Goal: Check status: Check status

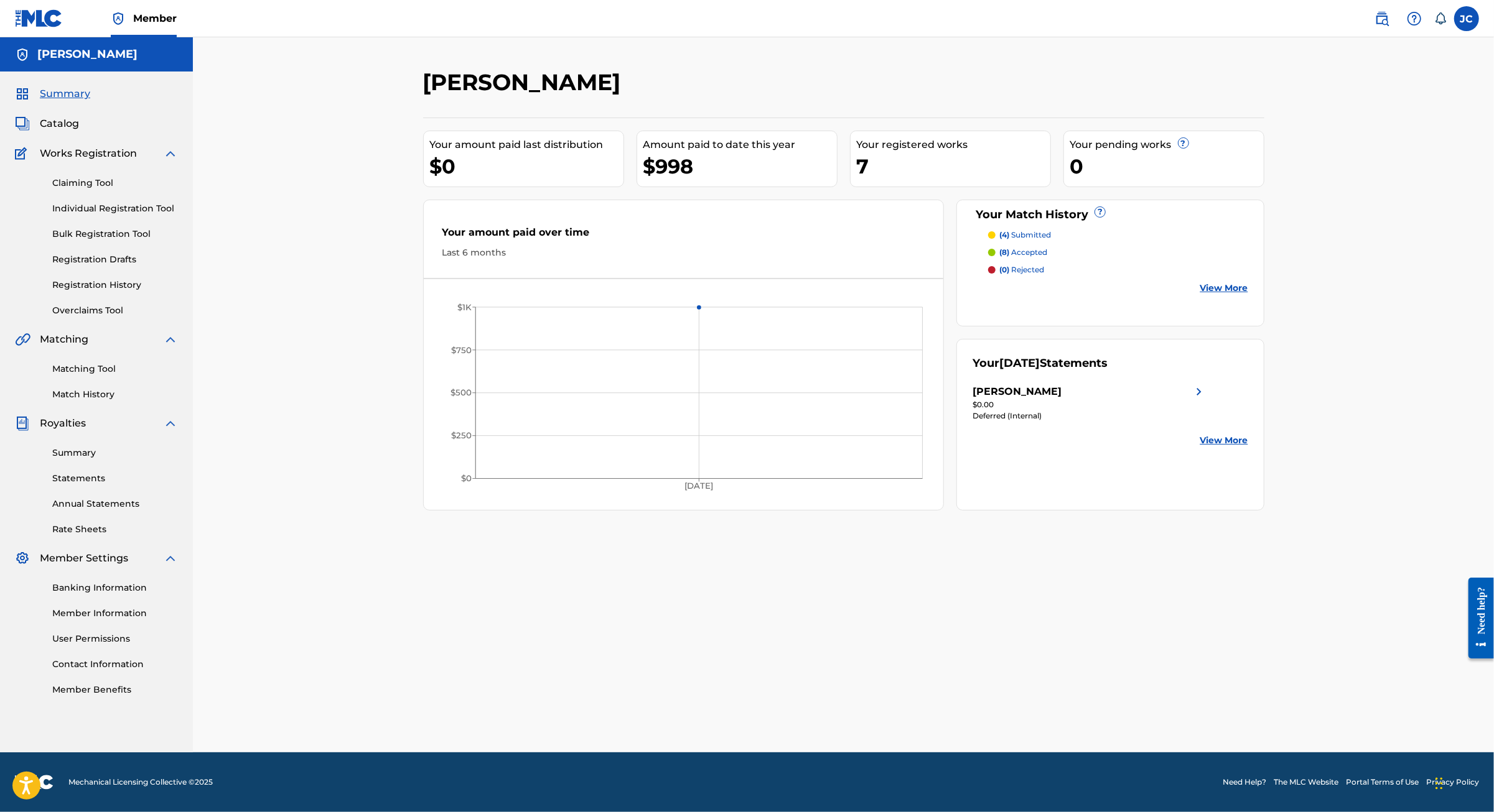
click at [1047, 258] on p "(8) accepted" at bounding box center [1023, 253] width 48 height 11
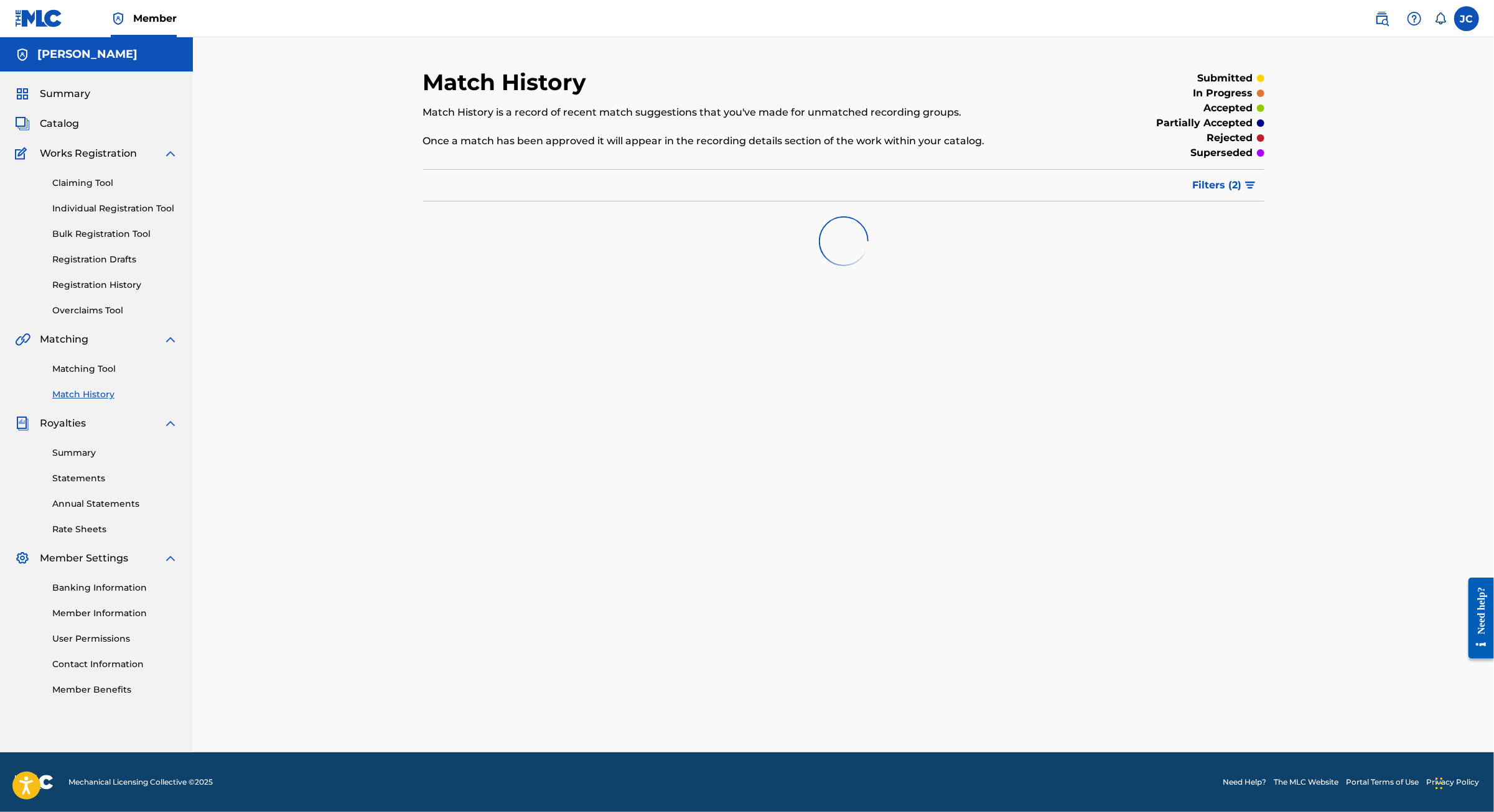
click at [1242, 192] on span "Filters ( 2 )" at bounding box center [1217, 185] width 49 height 15
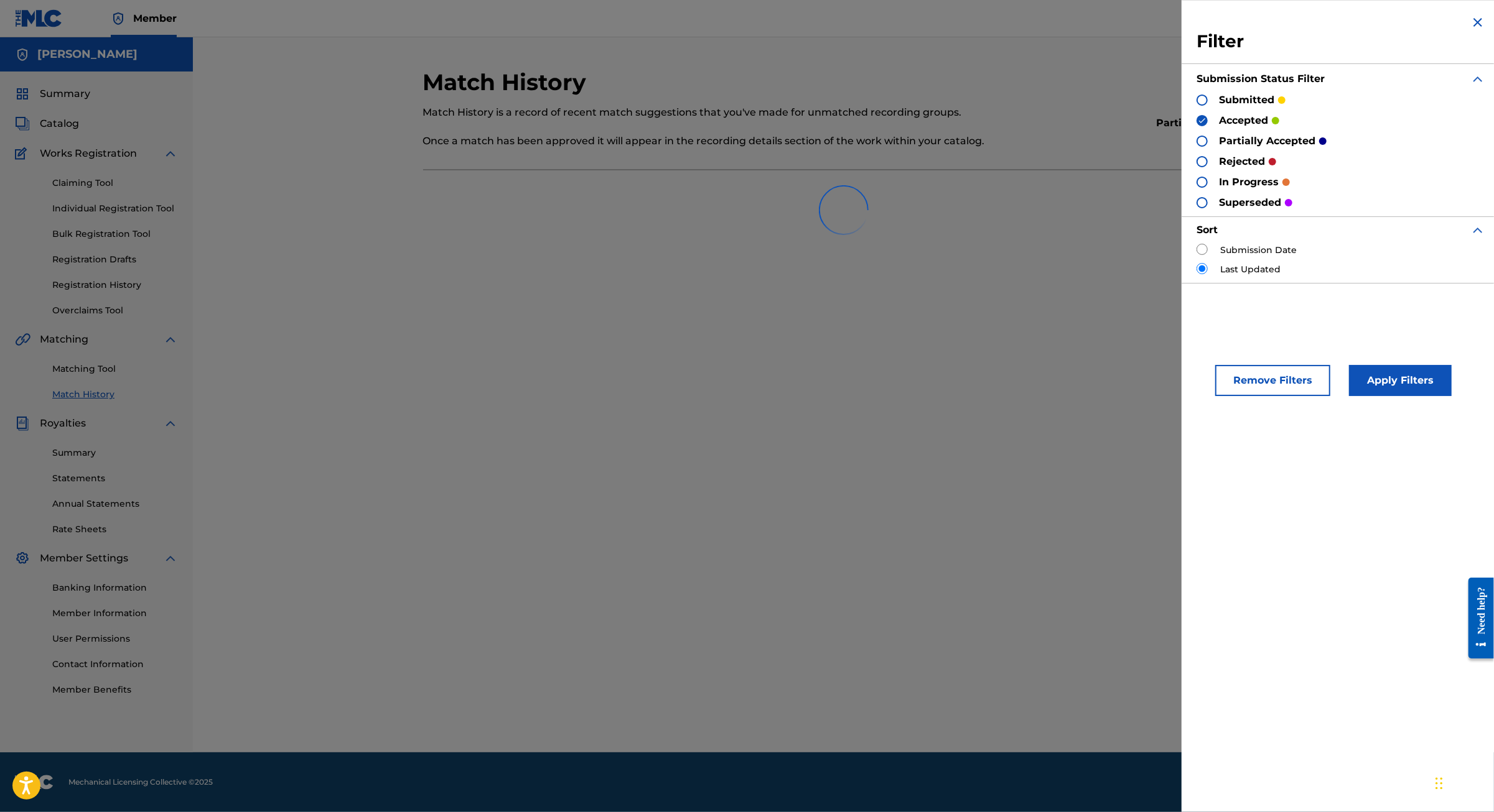
click at [1081, 335] on div "Match History Match History is a record of recent match suggestions that you've…" at bounding box center [843, 410] width 871 height 684
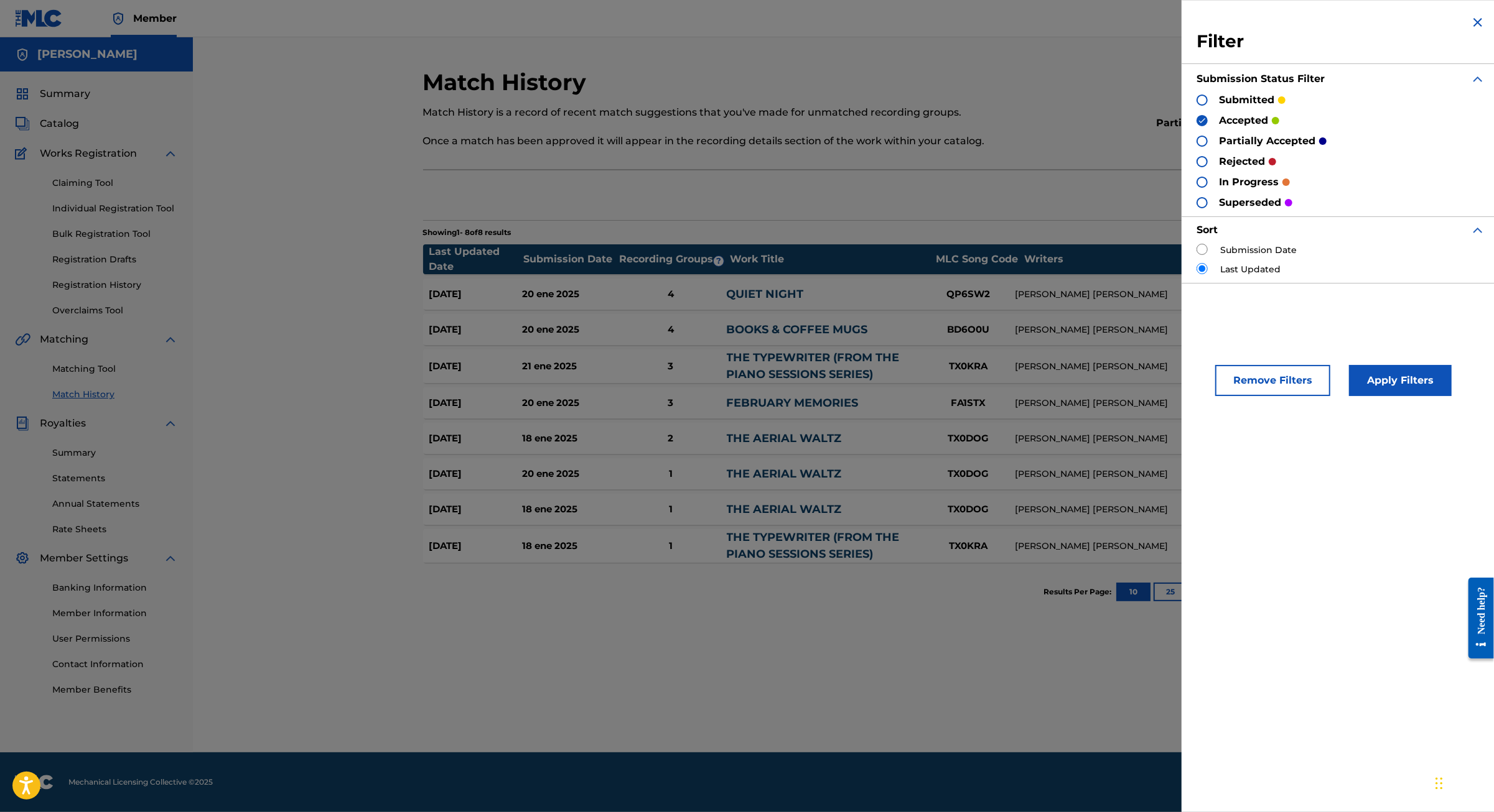
click at [1366, 396] on button "Apply Filters" at bounding box center [1400, 381] width 102 height 31
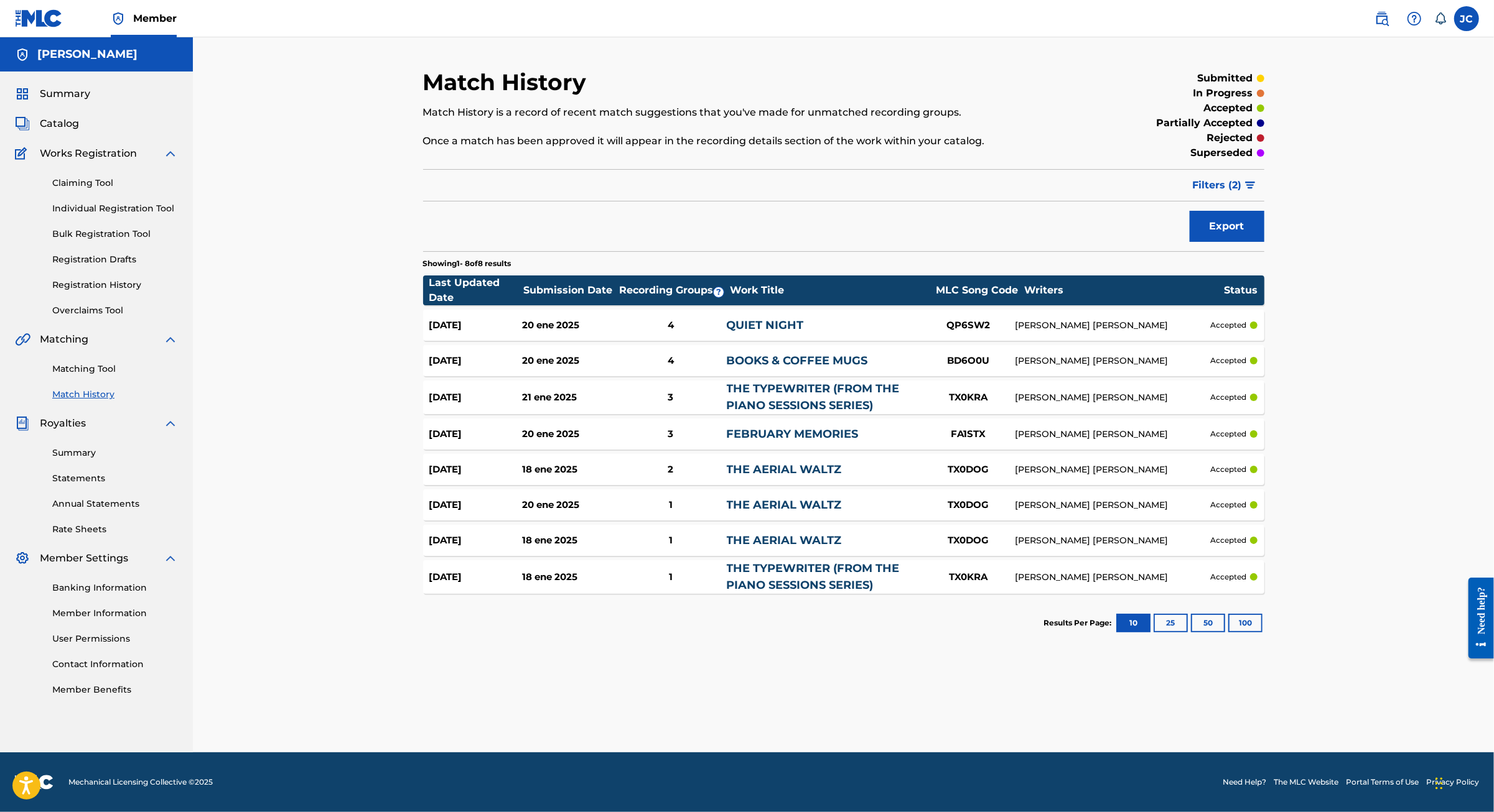
click at [1262, 633] on button "100" at bounding box center [1245, 623] width 34 height 19
click at [1225, 633] on button "50" at bounding box center [1208, 623] width 34 height 19
click at [1188, 633] on button "25" at bounding box center [1171, 623] width 34 height 19
click at [1264, 201] on button "Filters ( 2 )" at bounding box center [1224, 185] width 79 height 31
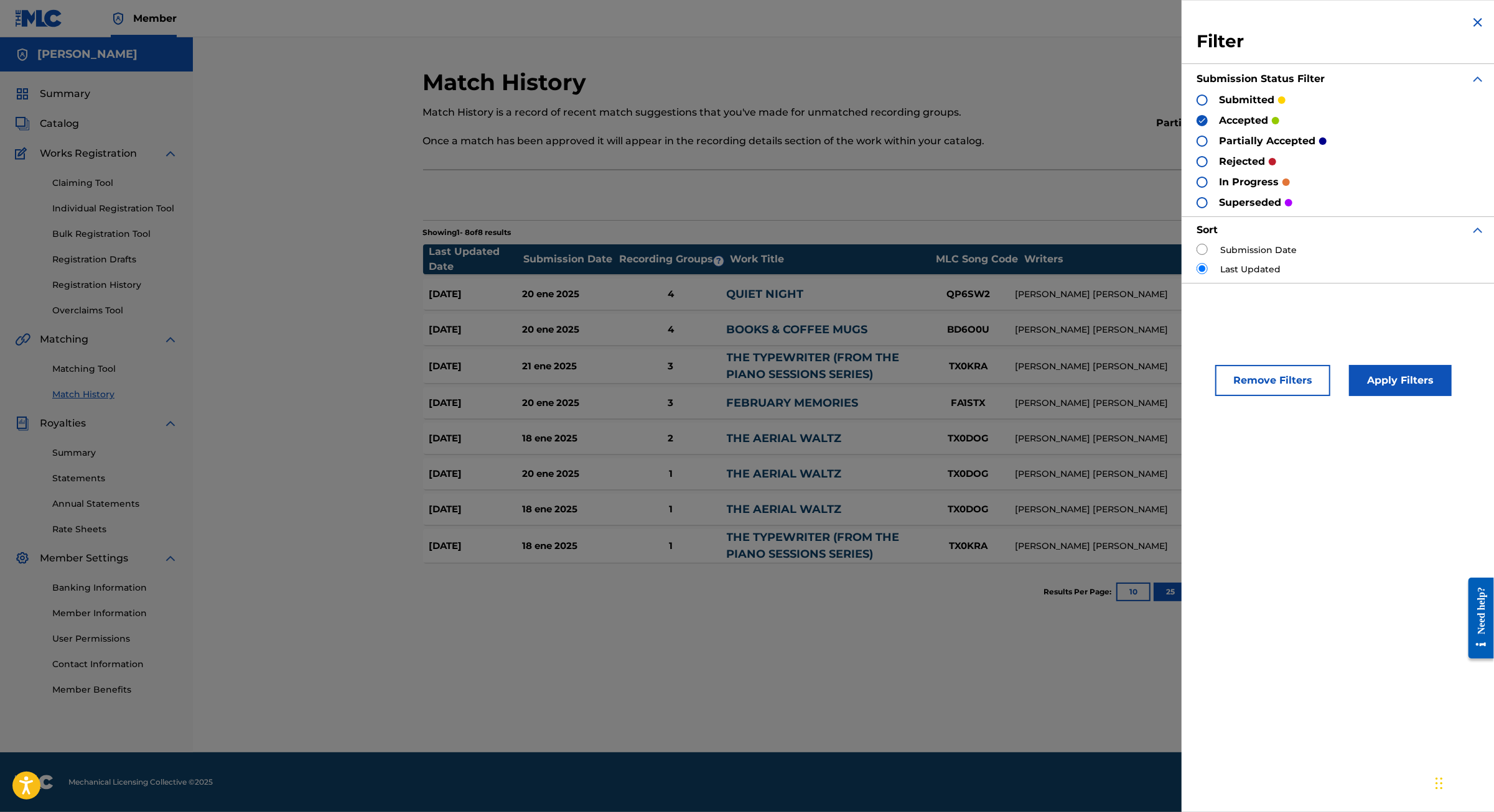
click at [1197, 107] on div "submitted" at bounding box center [1241, 100] width 89 height 15
click at [1197, 106] on div at bounding box center [1202, 100] width 11 height 11
click at [1385, 396] on button "Apply Filters" at bounding box center [1400, 381] width 102 height 31
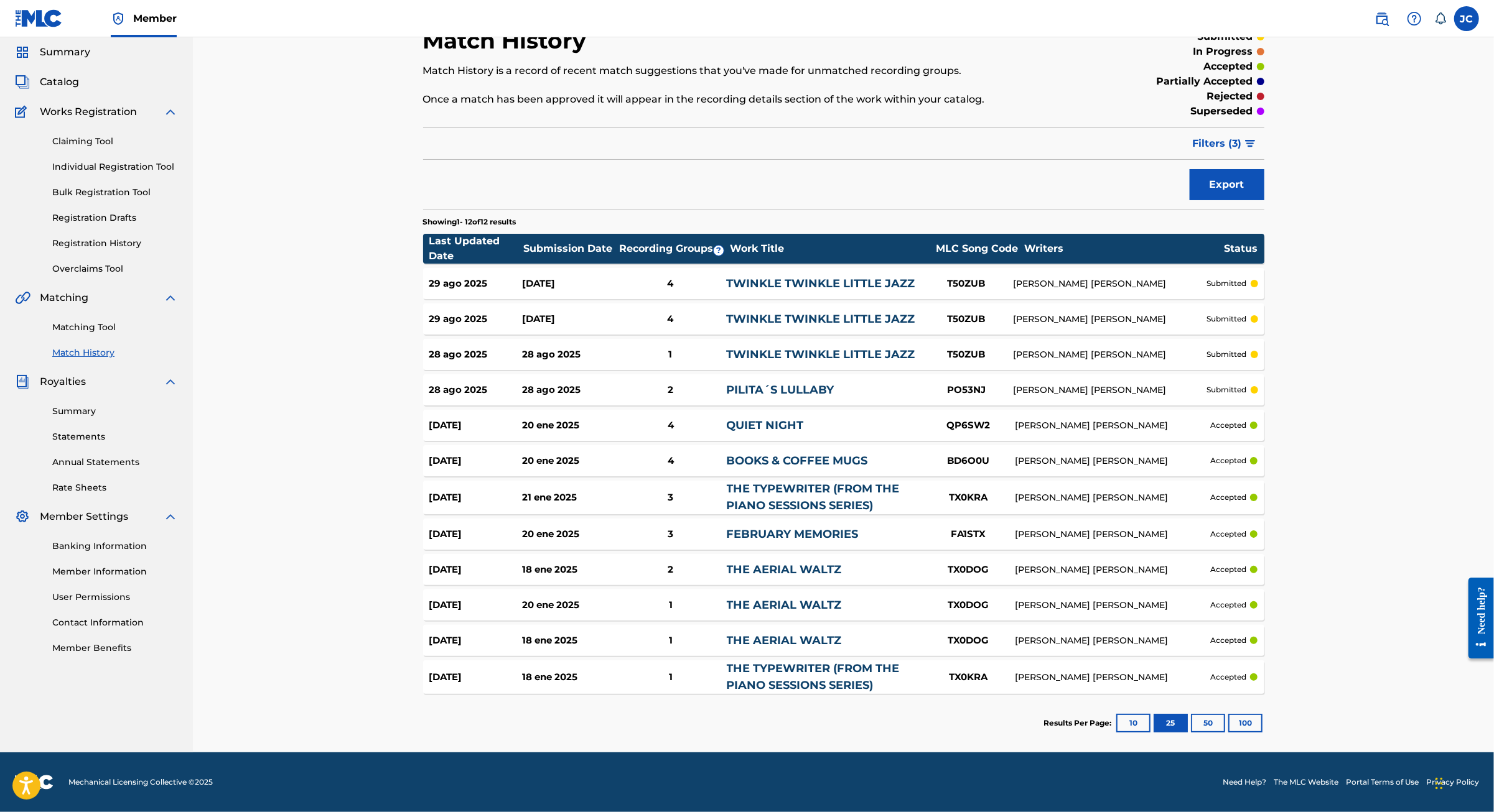
scroll to position [165, 0]
click at [1150, 714] on button "10" at bounding box center [1133, 723] width 34 height 19
